Goal: Information Seeking & Learning: Find specific fact

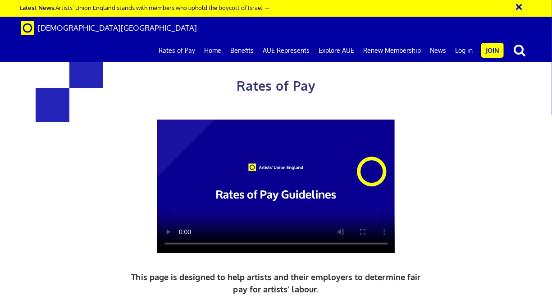
scroll to position [0, 1]
click at [535, 166] on div "Rates of Pay This page is designed to help artists and their employers to deter…" at bounding box center [276, 220] width 566 height 423
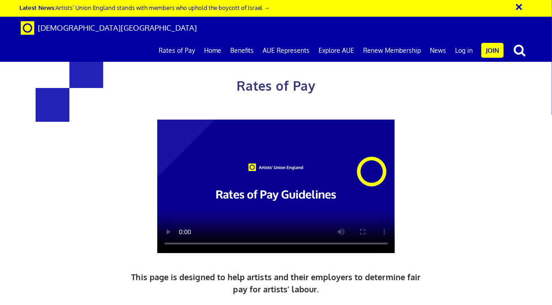
click at [219, 39] on link "Home" at bounding box center [213, 50] width 26 height 23
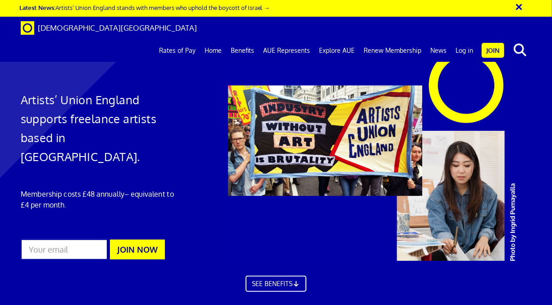
scroll to position [0, 1]
